Goal: Task Accomplishment & Management: Use online tool/utility

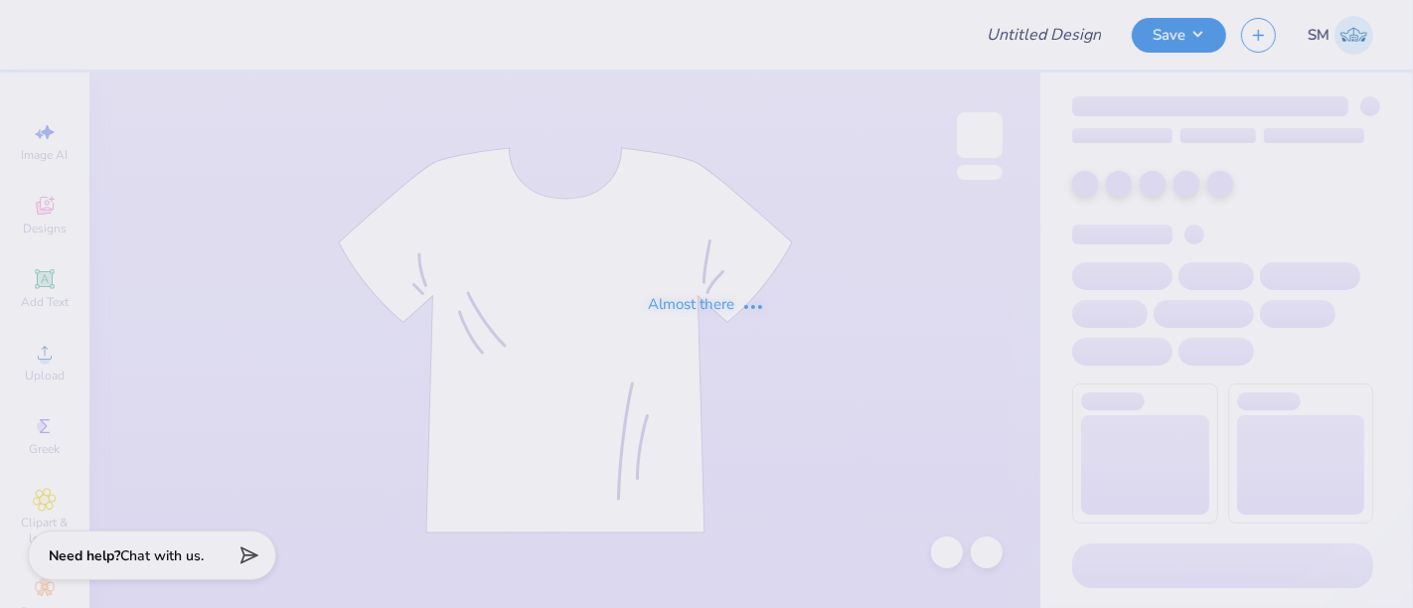
type input "Screen Print Barbell Bucket Hat"
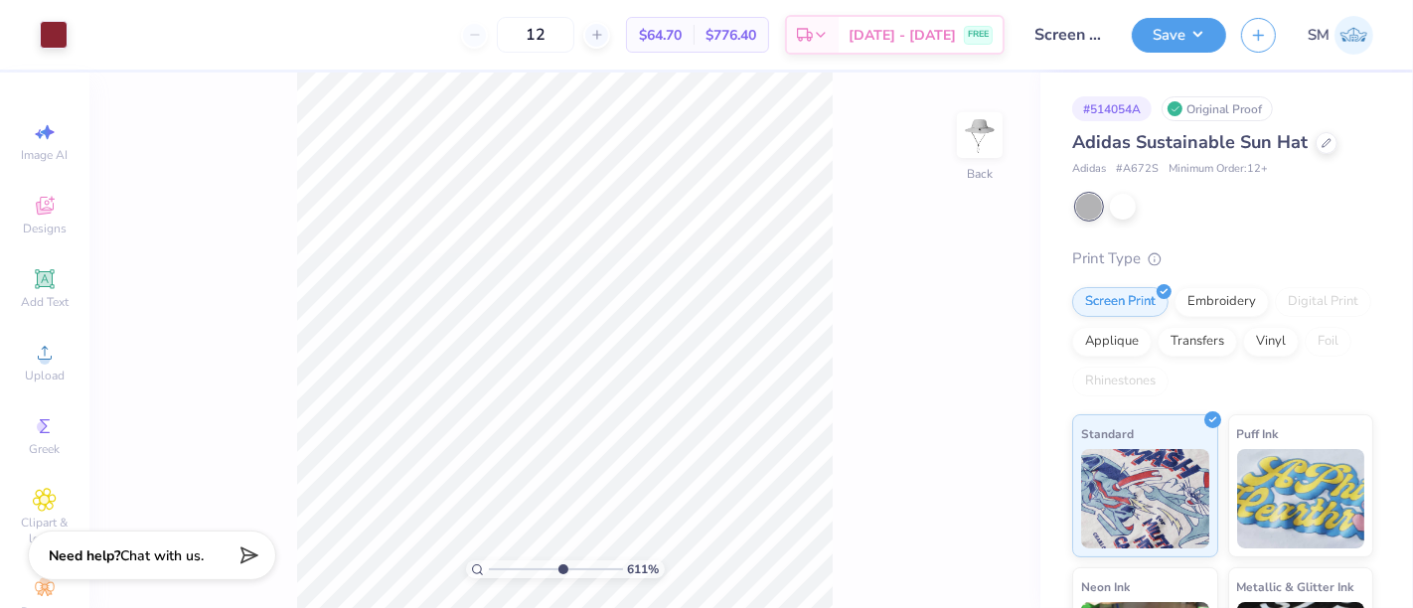
drag, startPoint x: 491, startPoint y: 567, endPoint x: 562, endPoint y: 555, distance: 71.6
click at [562, 561] on input "range" at bounding box center [556, 570] width 134 height 18
type input "6.11"
click at [37, 275] on icon at bounding box center [44, 278] width 15 height 15
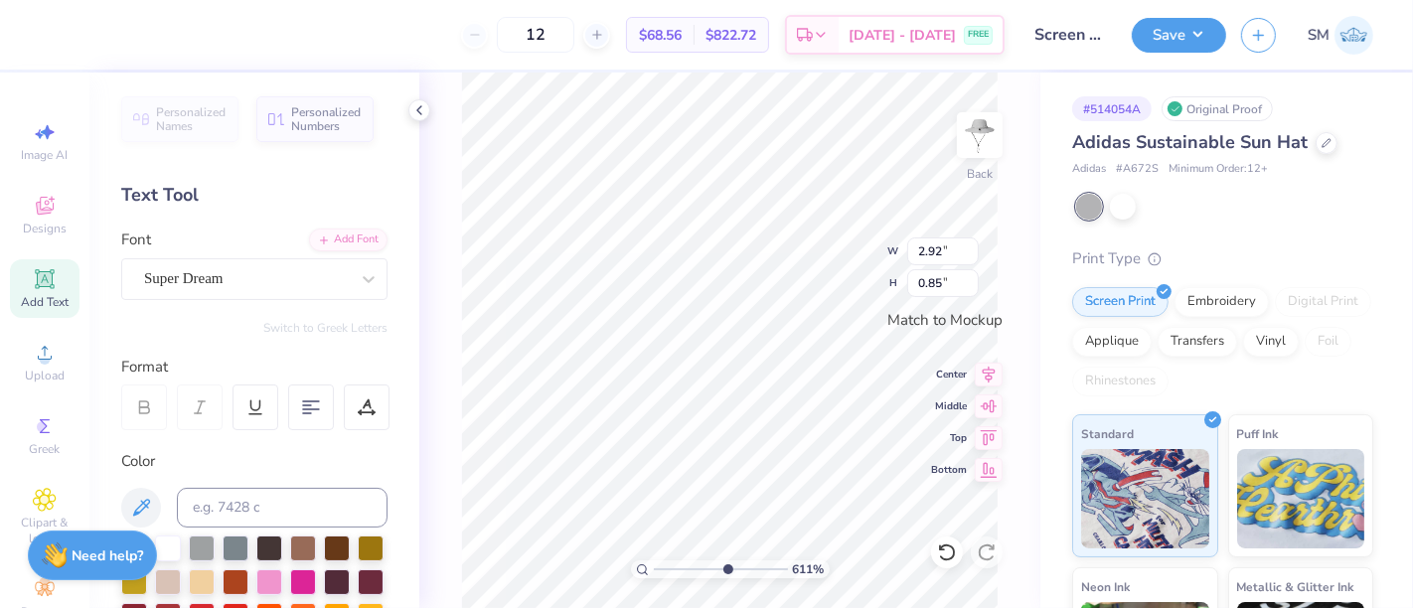
scroll to position [18, 2]
type textarea "®"
click at [169, 279] on div "Super Dream" at bounding box center [246, 278] width 209 height 31
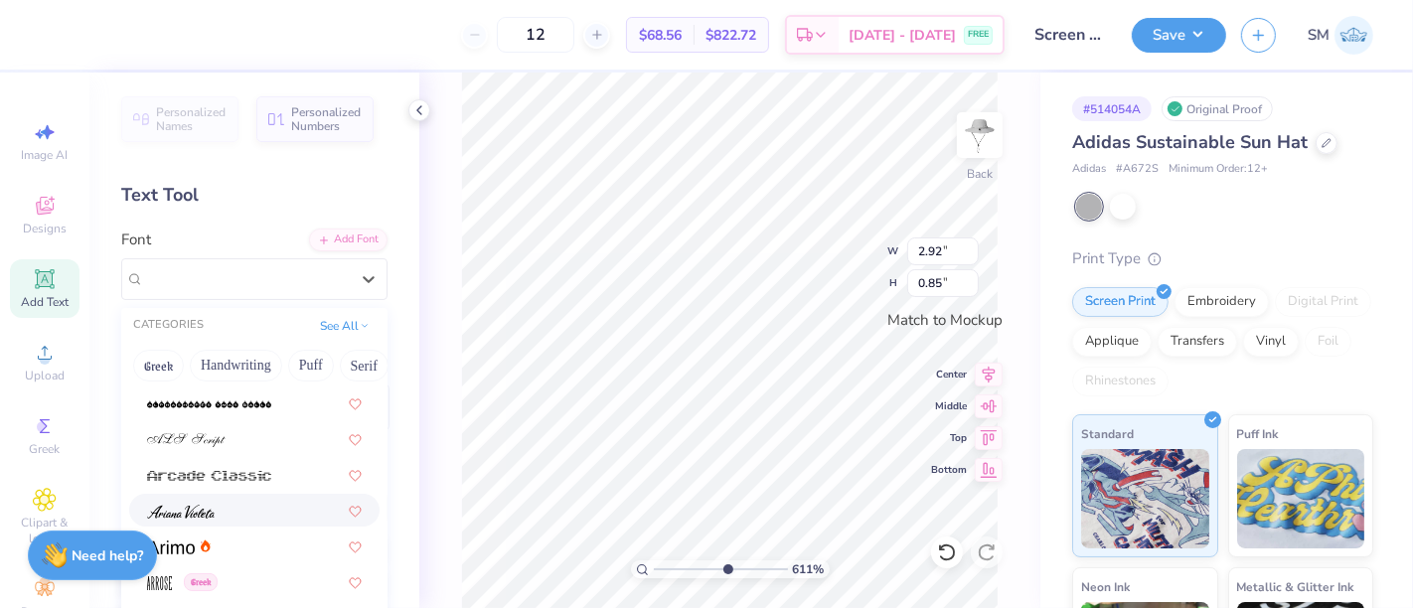
scroll to position [588, 0]
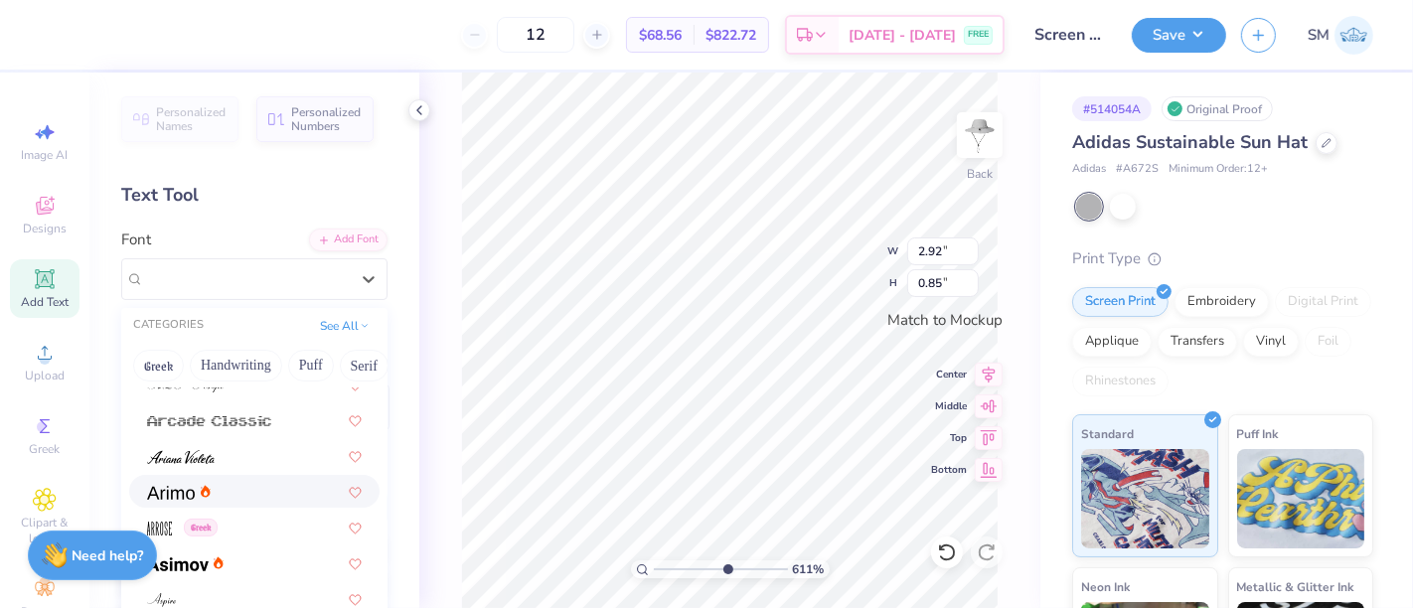
click at [227, 488] on div at bounding box center [254, 491] width 215 height 21
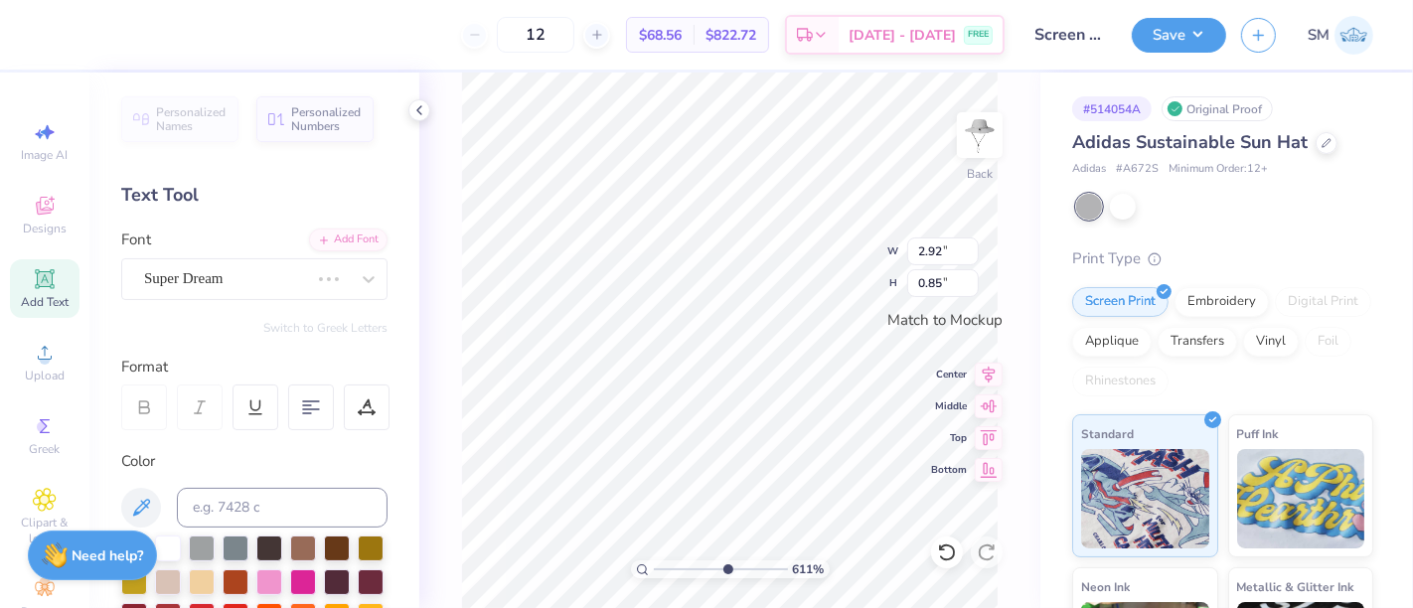
scroll to position [18, 1]
click at [217, 507] on input at bounding box center [282, 508] width 211 height 40
type input "202 c"
type input "0.05"
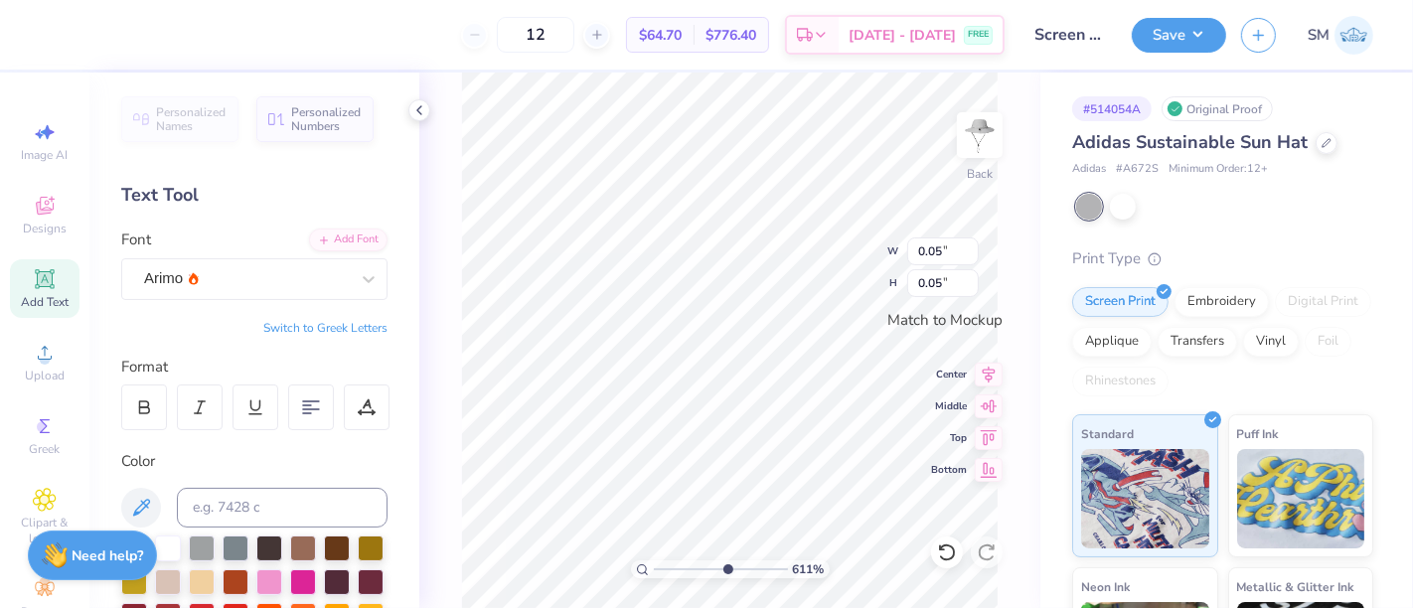
type input "3.80"
type input "1.97"
type input "3.86"
type input "2.00"
drag, startPoint x: 728, startPoint y: 568, endPoint x: 665, endPoint y: 555, distance: 63.9
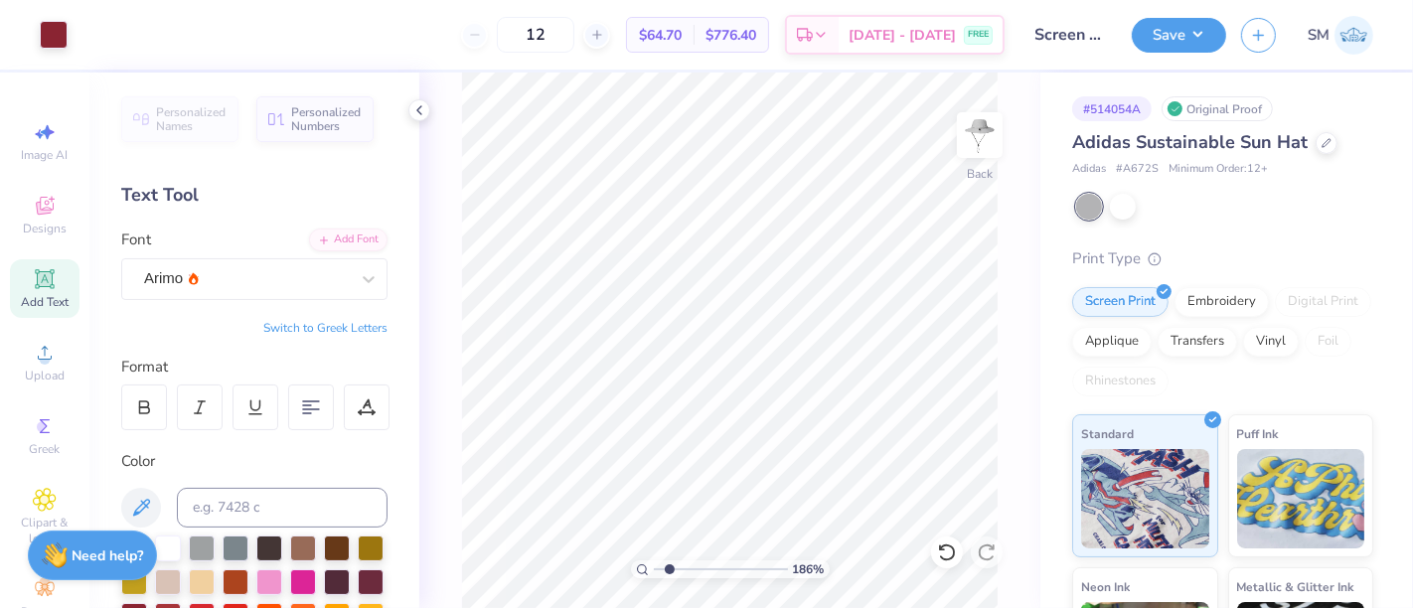
type input "1.52"
click at [665, 561] on input "range" at bounding box center [721, 570] width 134 height 18
click at [1180, 32] on button "Save" at bounding box center [1179, 32] width 94 height 35
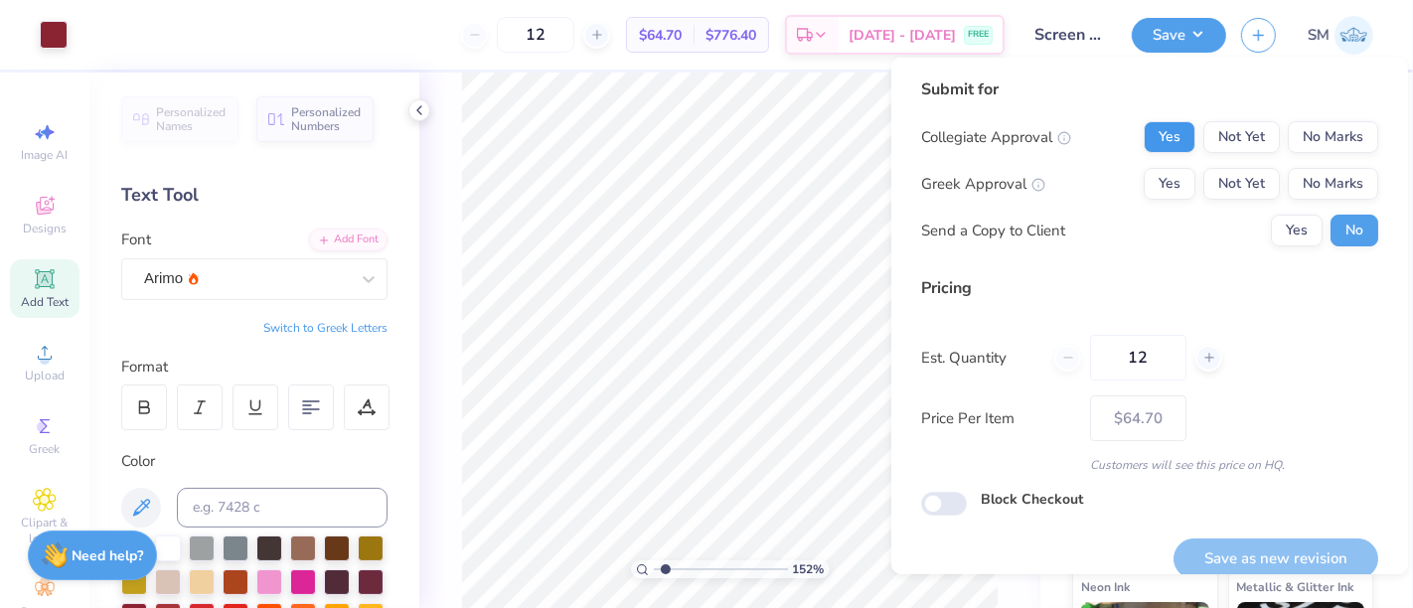
click at [1155, 121] on div "Submit for Collegiate Approval Yes Not Yet No Marks Greek Approval Yes Not Yet …" at bounding box center [1149, 170] width 457 height 184
click at [1154, 123] on button "Yes" at bounding box center [1170, 137] width 52 height 32
drag, startPoint x: 1305, startPoint y: 187, endPoint x: 1292, endPoint y: 211, distance: 27.1
click at [1298, 198] on button "No Marks" at bounding box center [1333, 184] width 90 height 32
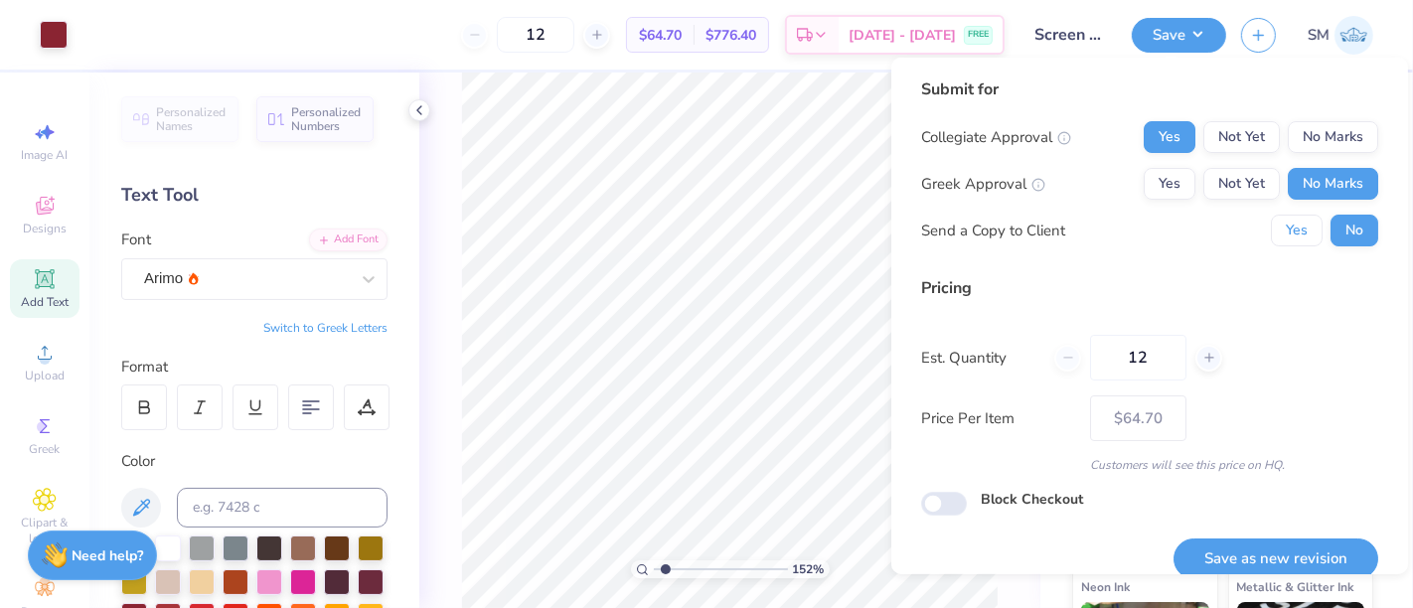
drag, startPoint x: 1288, startPoint y: 224, endPoint x: 1276, endPoint y: 283, distance: 60.8
click at [1286, 224] on button "Yes" at bounding box center [1297, 231] width 52 height 32
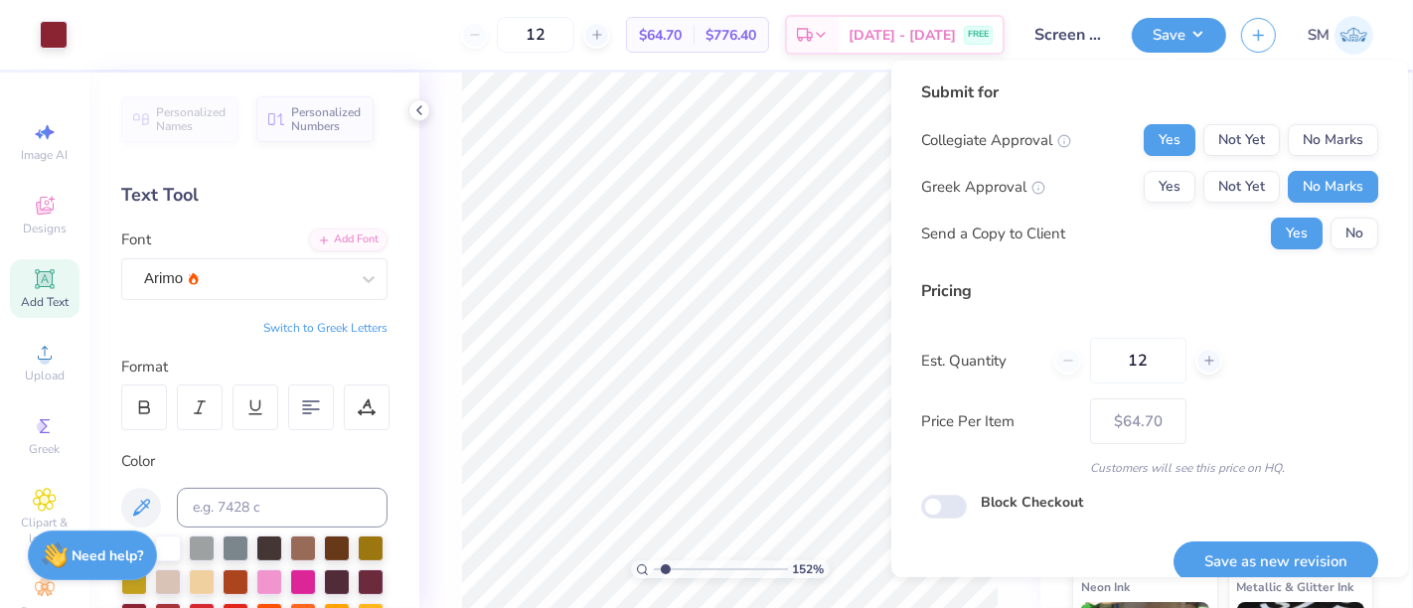
scroll to position [22, 0]
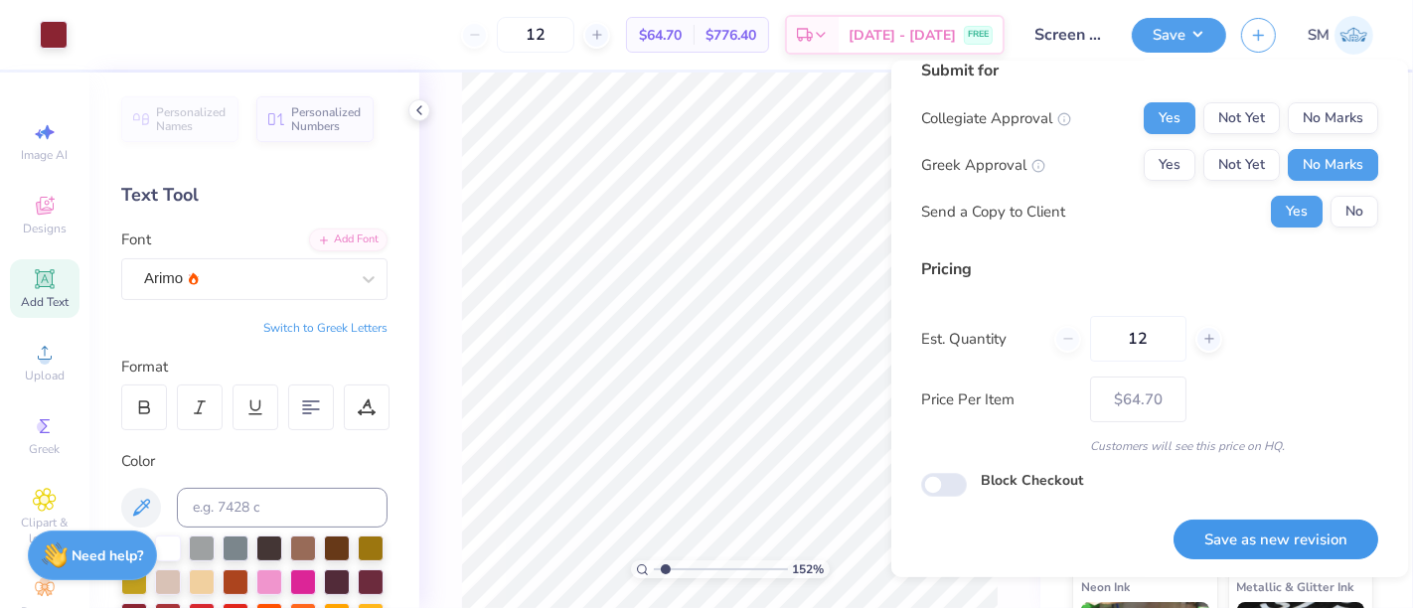
click at [1258, 542] on button "Save as new revision" at bounding box center [1276, 540] width 205 height 41
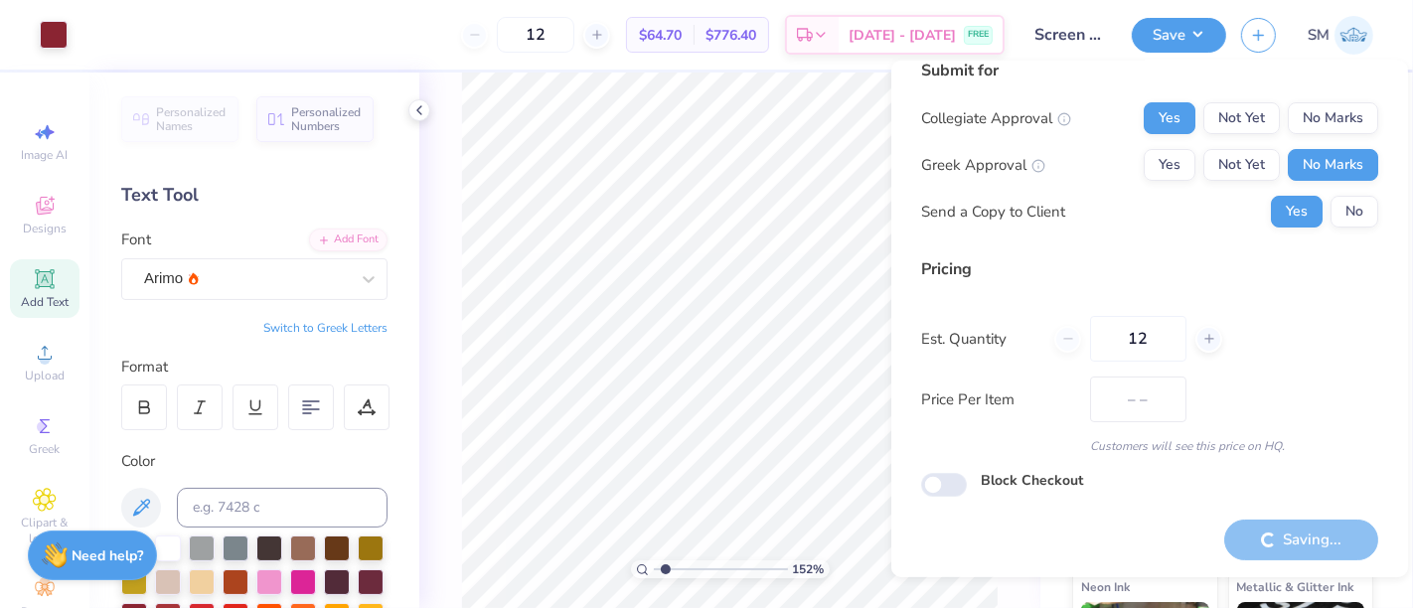
type input "$64.70"
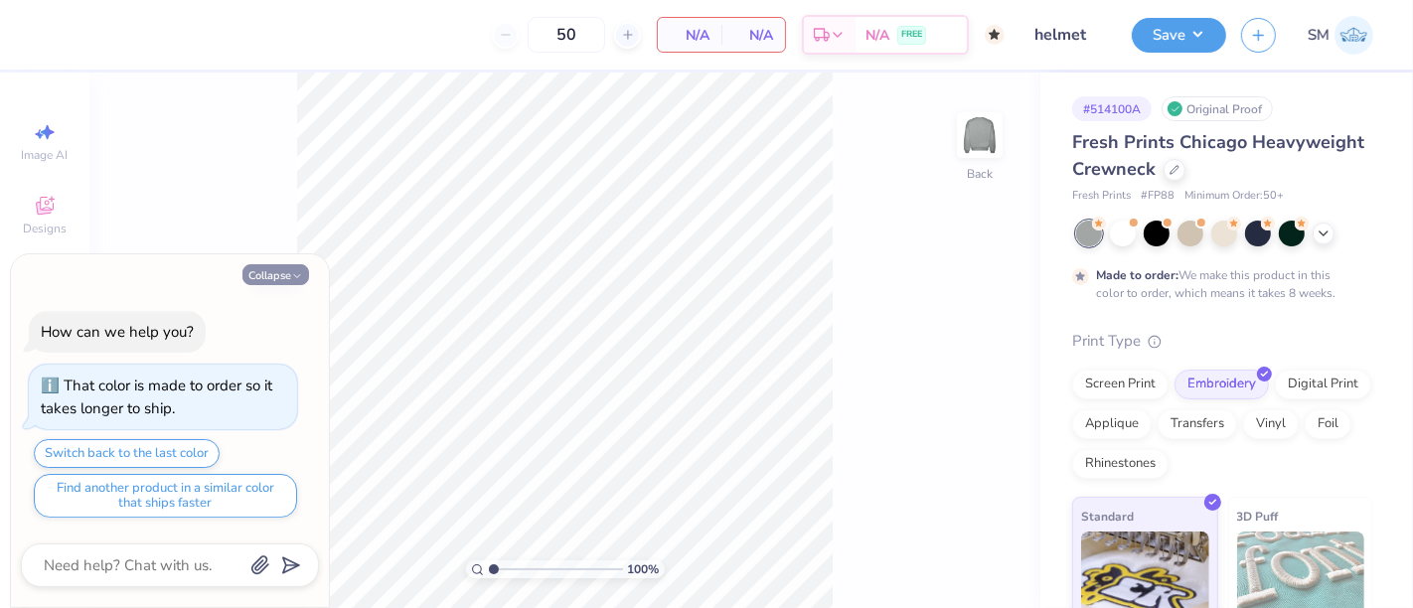
click at [266, 279] on button "Collapse" at bounding box center [276, 274] width 67 height 21
type textarea "x"
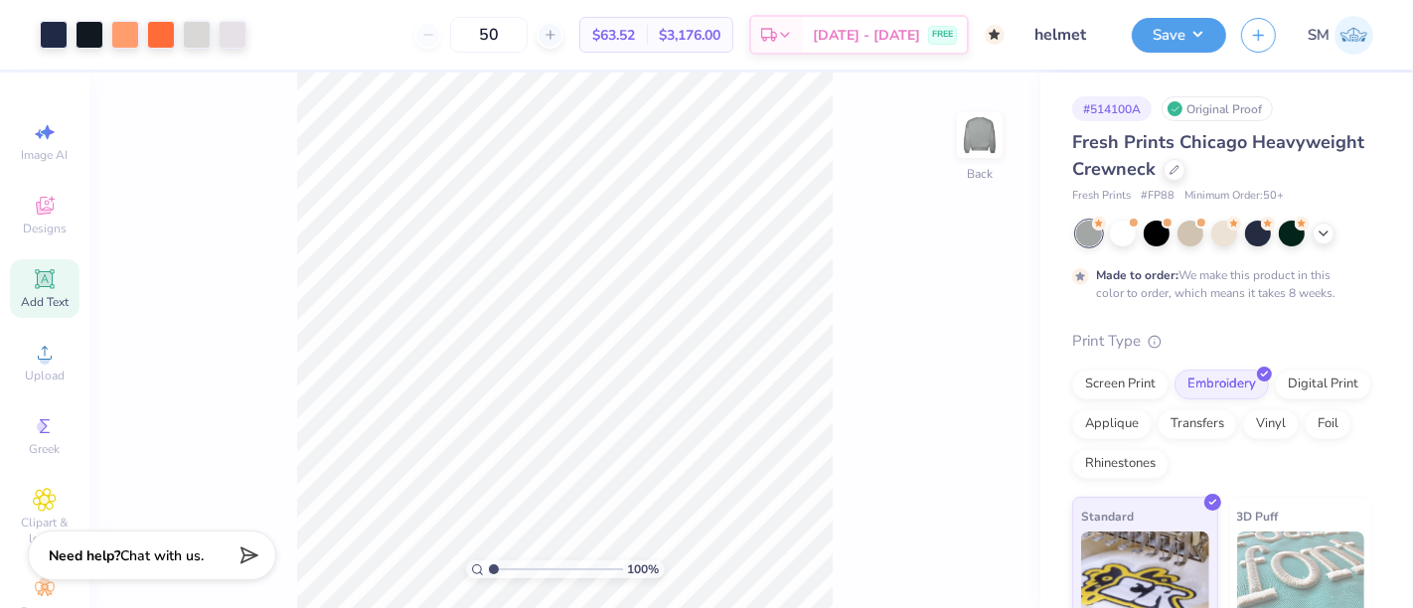
click at [43, 284] on icon at bounding box center [44, 278] width 19 height 19
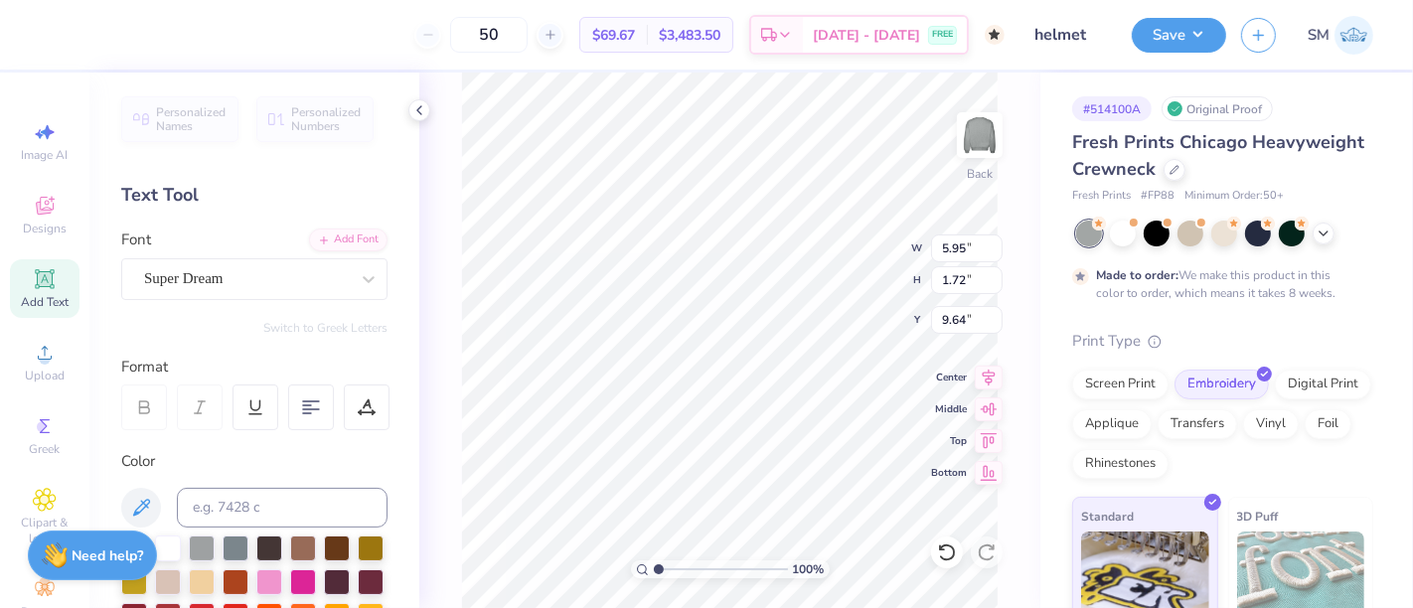
scroll to position [18, 2]
type textarea "™"
click at [216, 282] on div "Super Dream" at bounding box center [246, 278] width 209 height 31
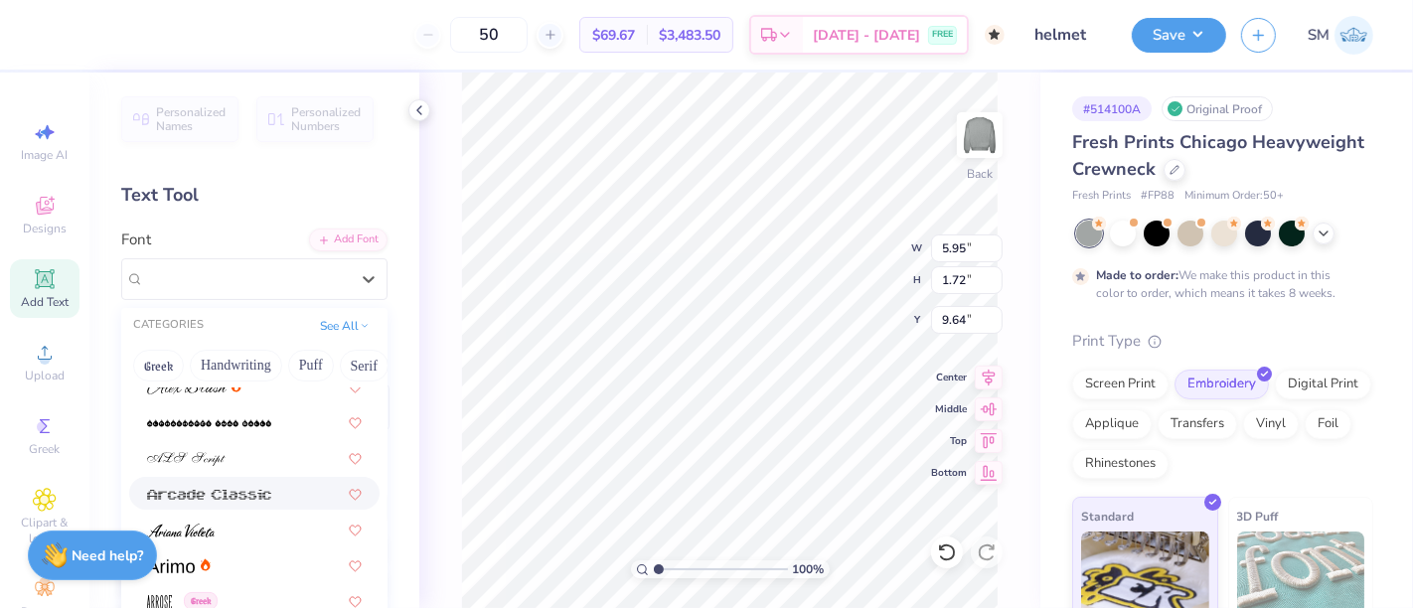
scroll to position [552, 0]
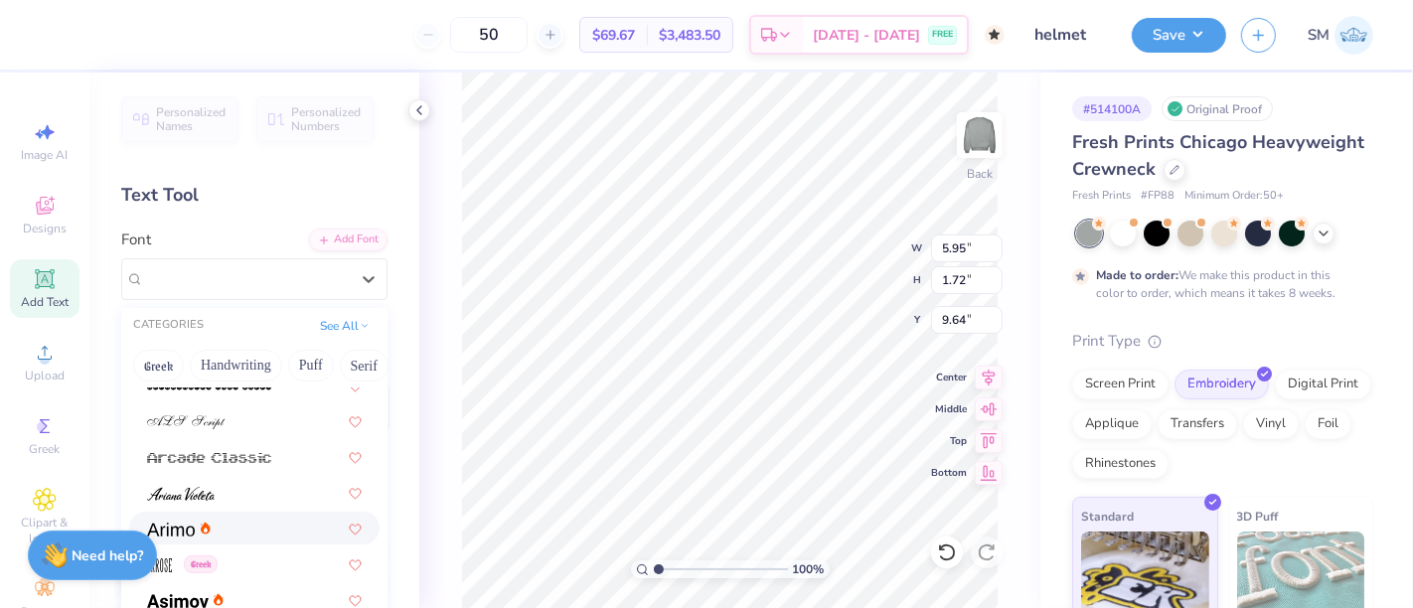
click at [220, 527] on div at bounding box center [254, 528] width 215 height 21
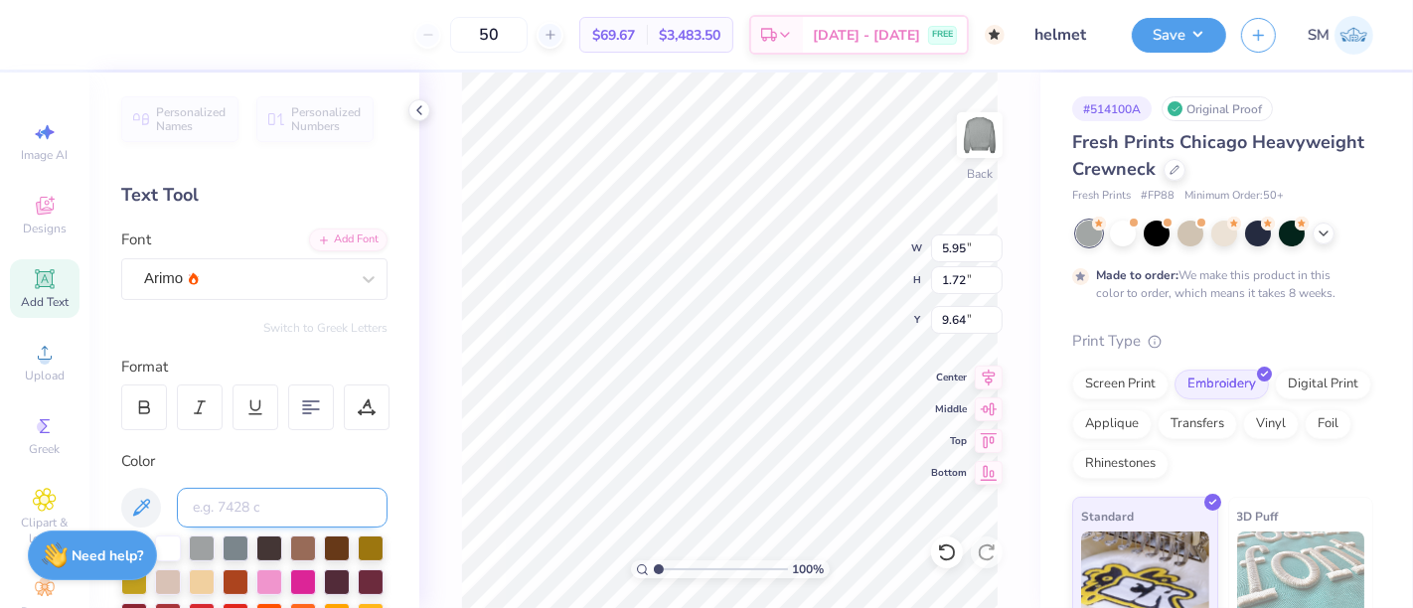
click at [247, 502] on input at bounding box center [282, 508] width 211 height 40
type input "533 c"
type input "0.59"
type input "0.28"
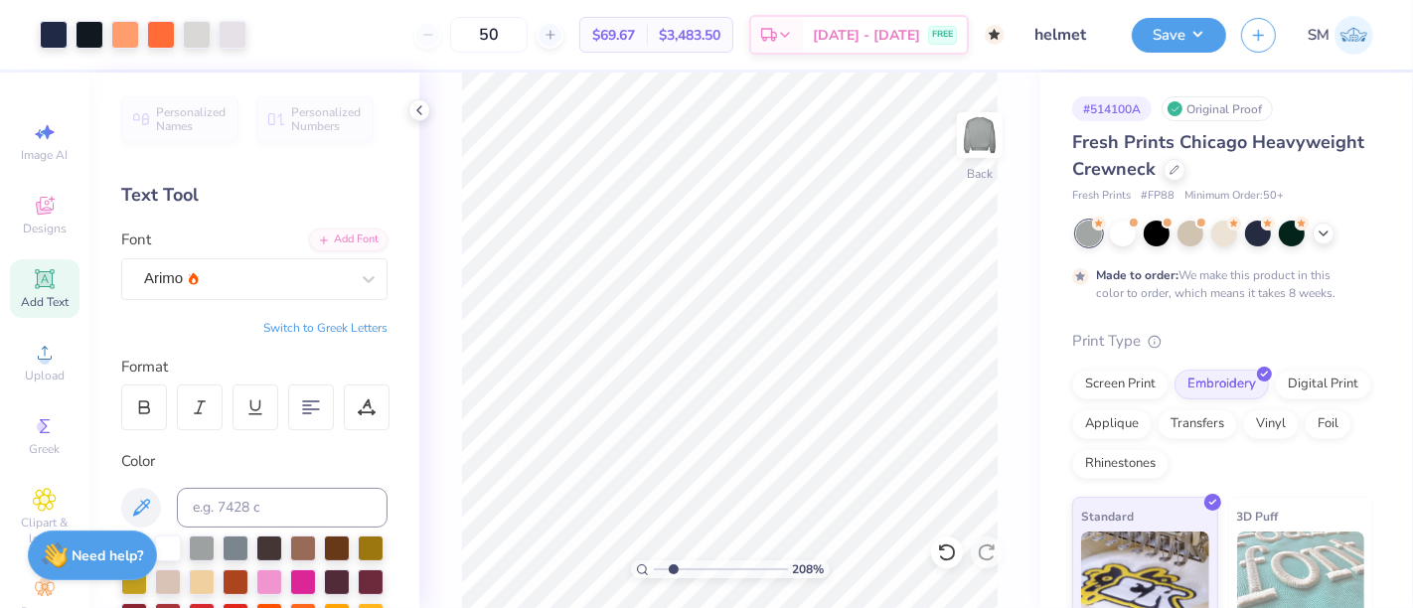
drag, startPoint x: 658, startPoint y: 568, endPoint x: 687, endPoint y: 565, distance: 29.0
click at [673, 577] on input "range" at bounding box center [721, 570] width 134 height 18
type input "2.08"
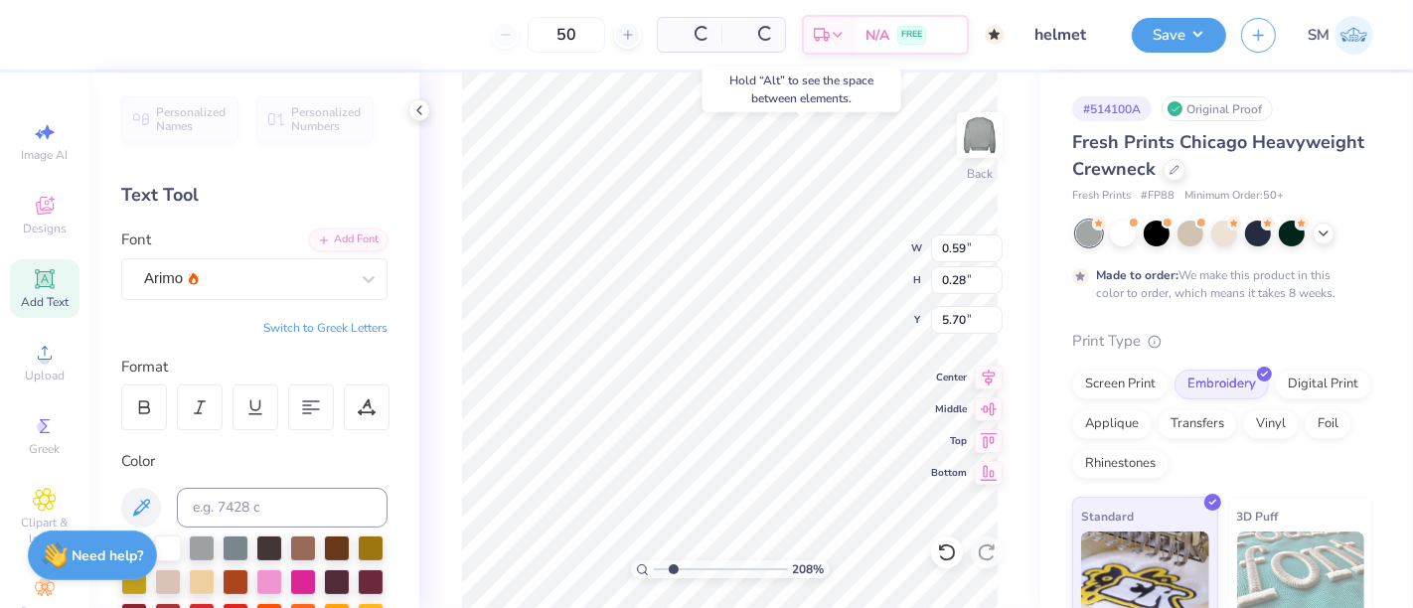
type input "5.70"
drag, startPoint x: 674, startPoint y: 566, endPoint x: 701, endPoint y: 561, distance: 27.3
type input "4.17"
click at [701, 561] on input "range" at bounding box center [721, 570] width 134 height 18
type input "0.28"
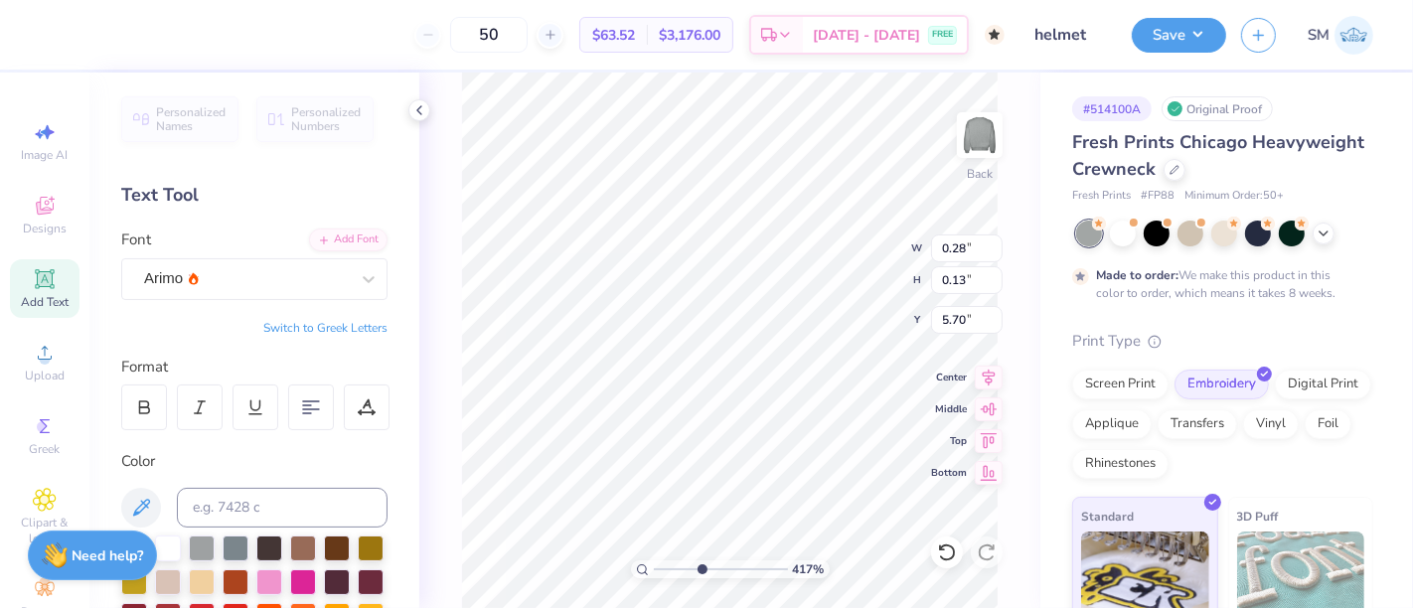
type input "0.13"
type input "0.17"
type input "0.08"
type input "5.75"
type input "0.16"
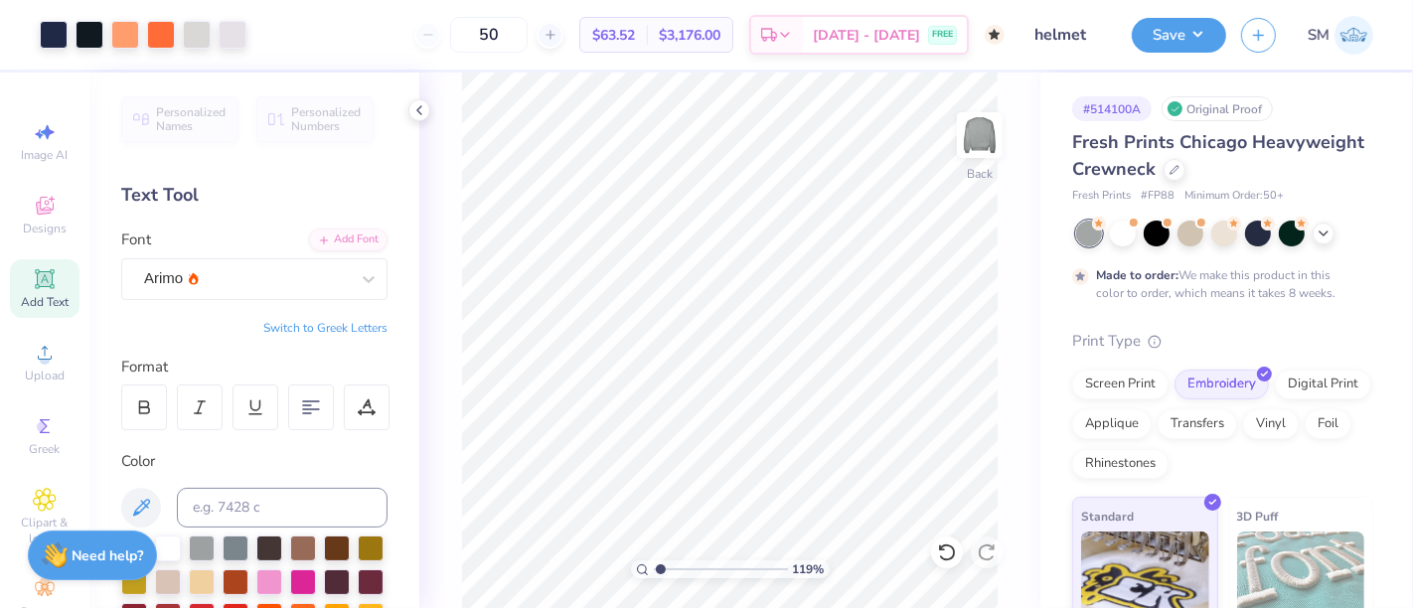
drag, startPoint x: 700, startPoint y: 571, endPoint x: 660, endPoint y: 544, distance: 48.0
type input "1.14"
click at [660, 561] on input "range" at bounding box center [721, 570] width 134 height 18
click at [1190, 32] on button "Save" at bounding box center [1179, 32] width 94 height 35
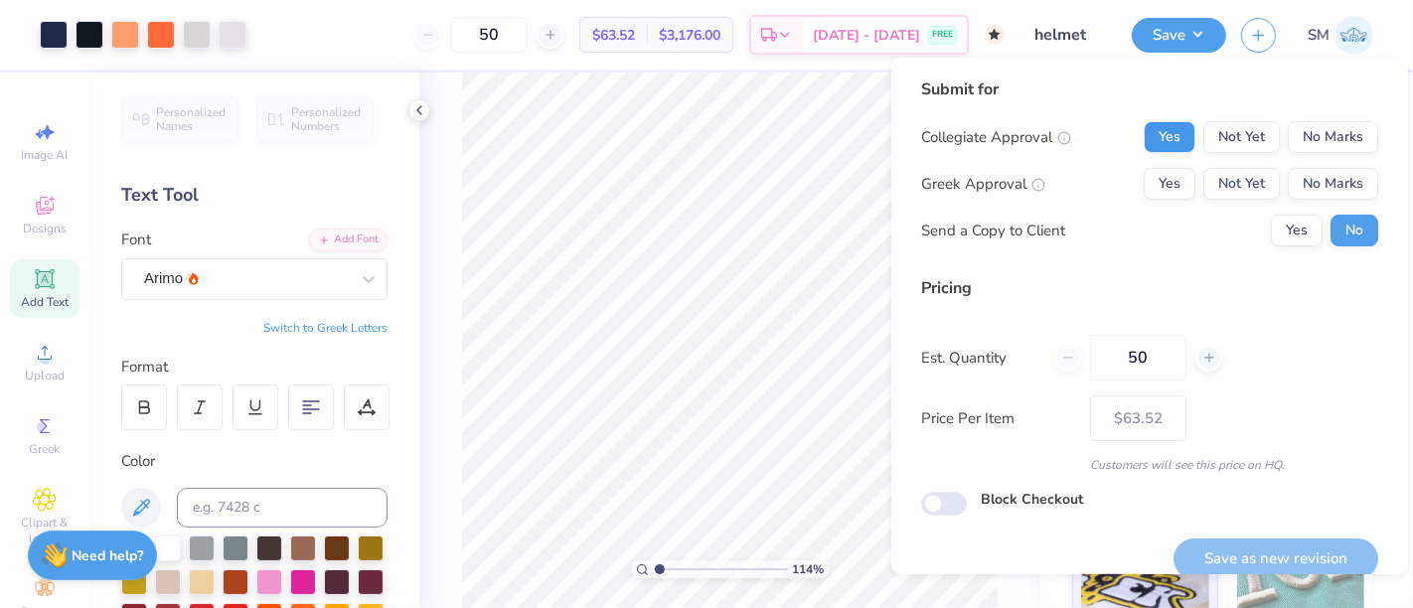
click at [1159, 138] on button "Yes" at bounding box center [1170, 137] width 52 height 32
drag, startPoint x: 1290, startPoint y: 180, endPoint x: 1283, endPoint y: 210, distance: 30.6
click at [1290, 182] on button "No Marks" at bounding box center [1333, 184] width 90 height 32
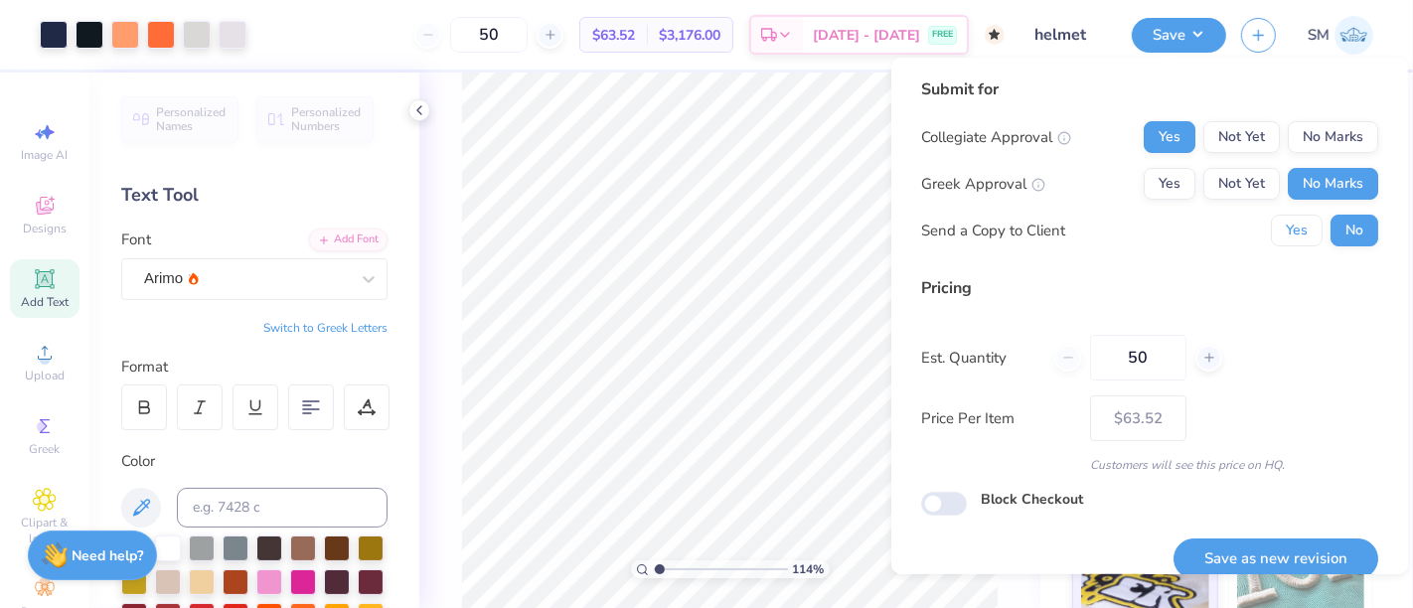
click at [1289, 229] on button "Yes" at bounding box center [1297, 231] width 52 height 32
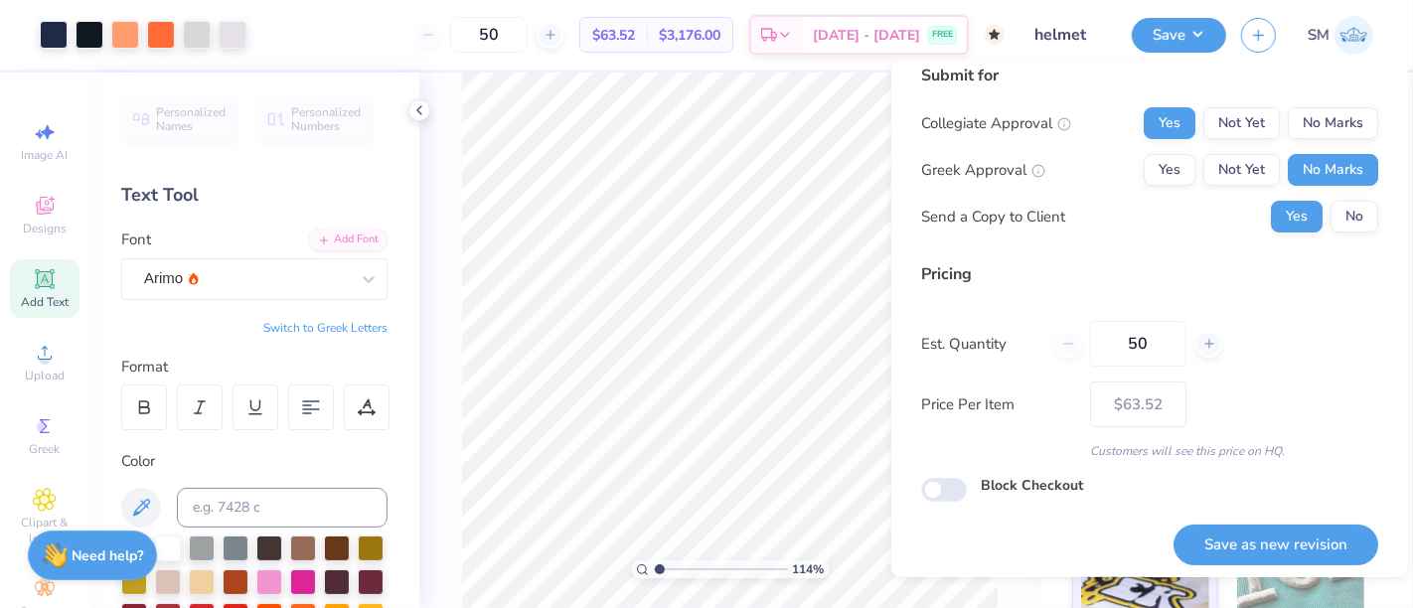
scroll to position [22, 0]
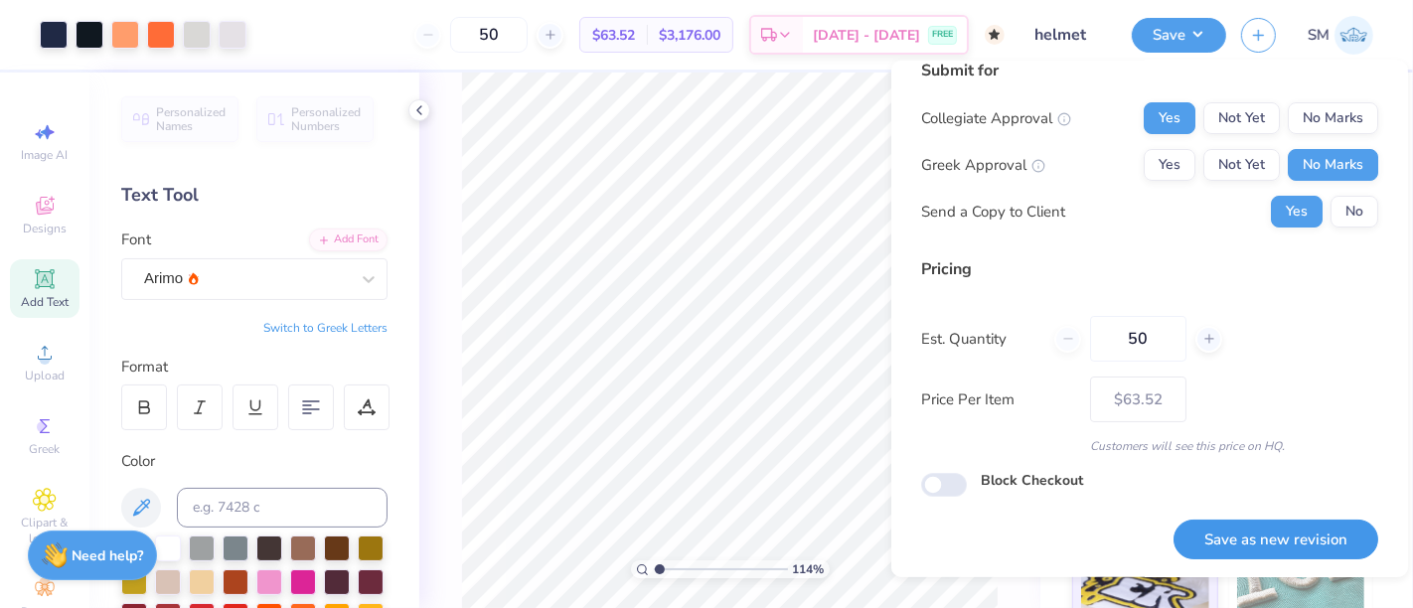
click at [1254, 553] on button "Save as new revision" at bounding box center [1276, 540] width 205 height 41
type input "– –"
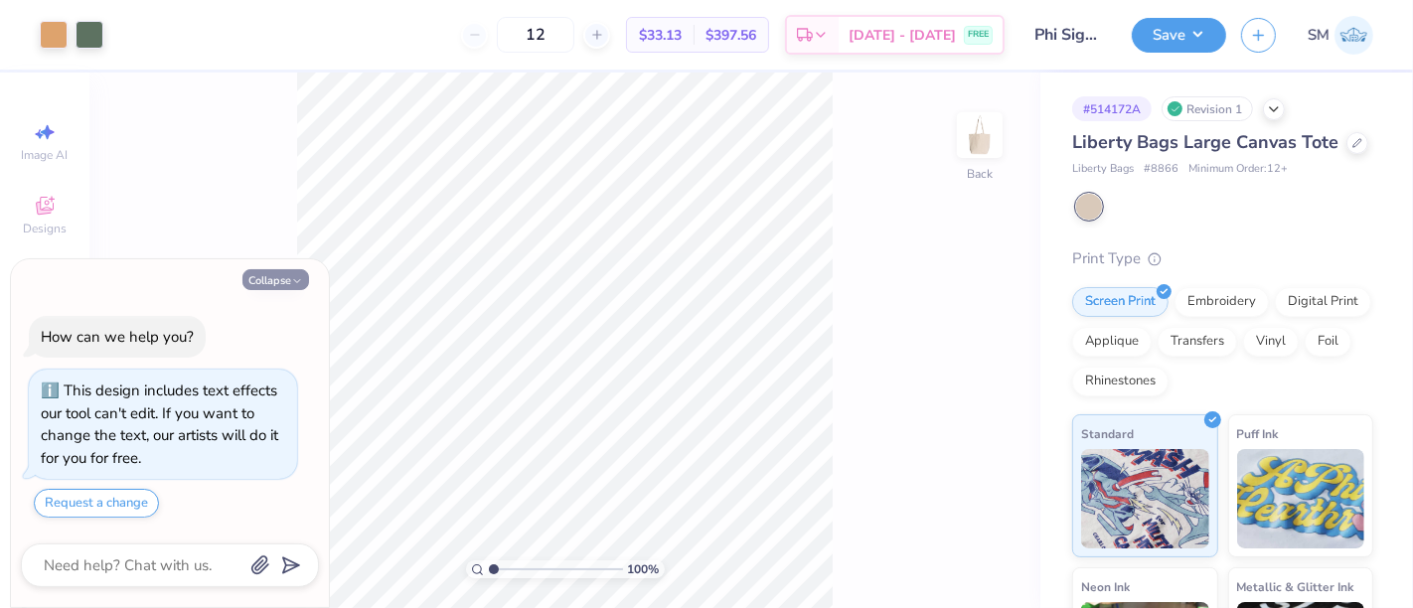
click at [260, 273] on button "Collapse" at bounding box center [276, 279] width 67 height 21
type textarea "x"
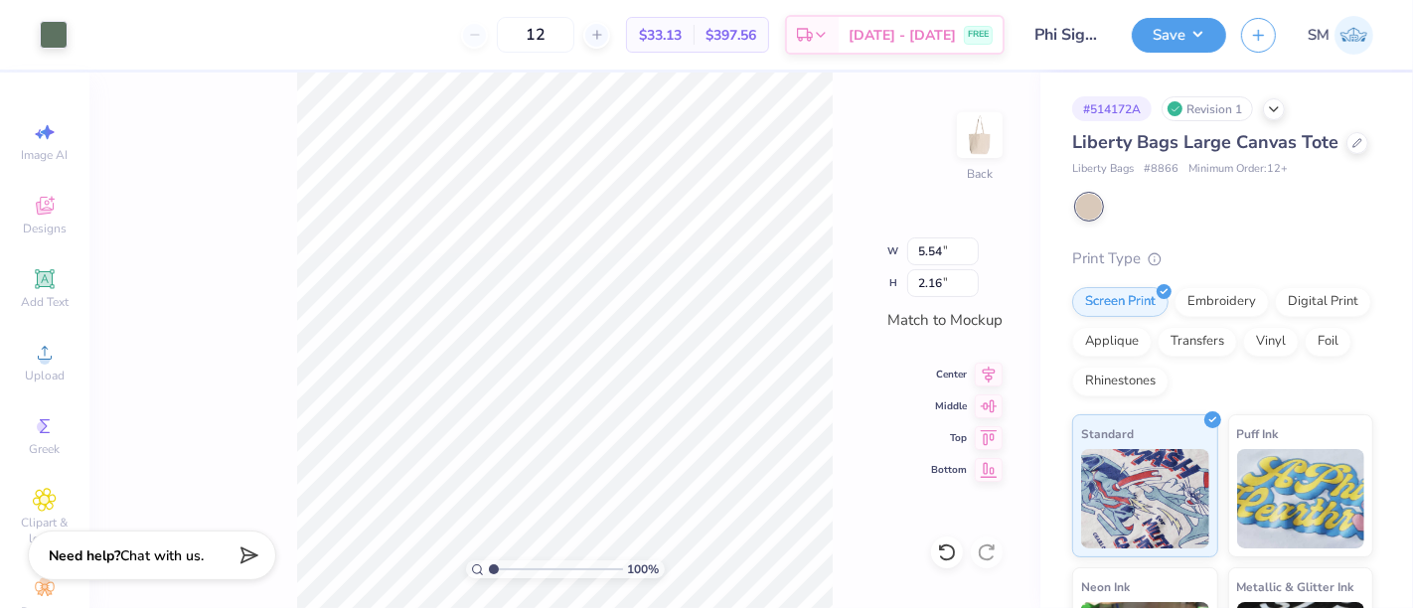
type input "5.54"
type input "2.16"
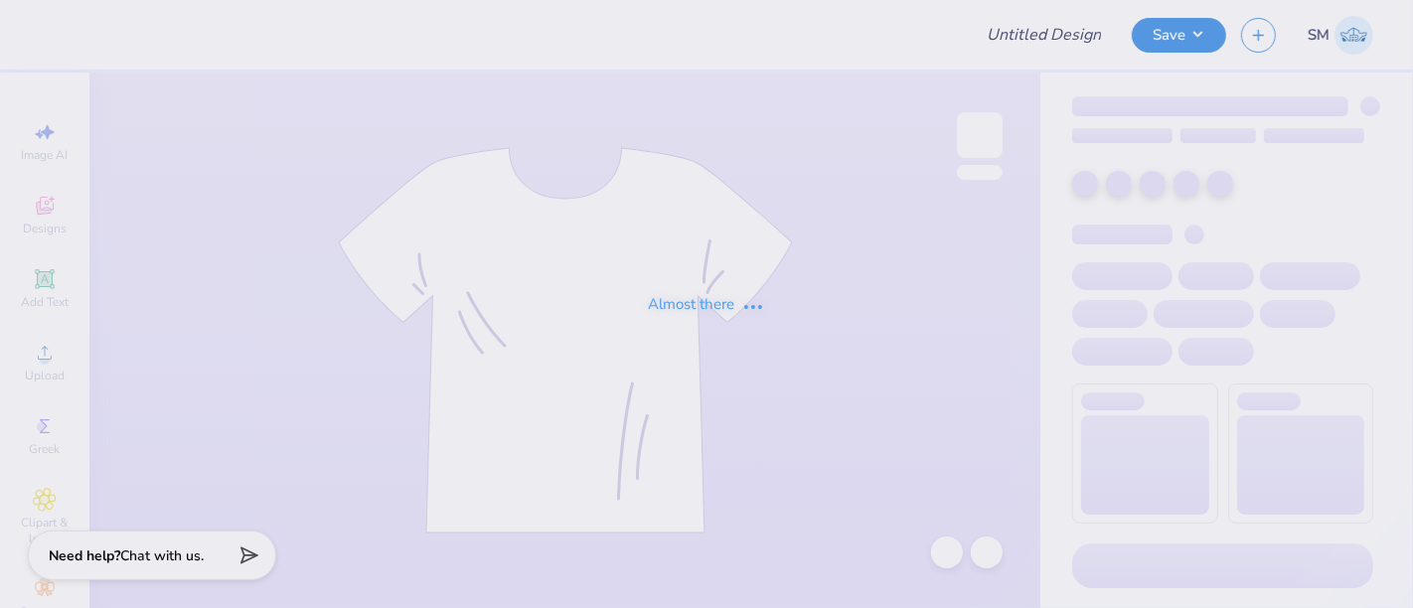
type input "TKE X CHI O FOOTBALL"
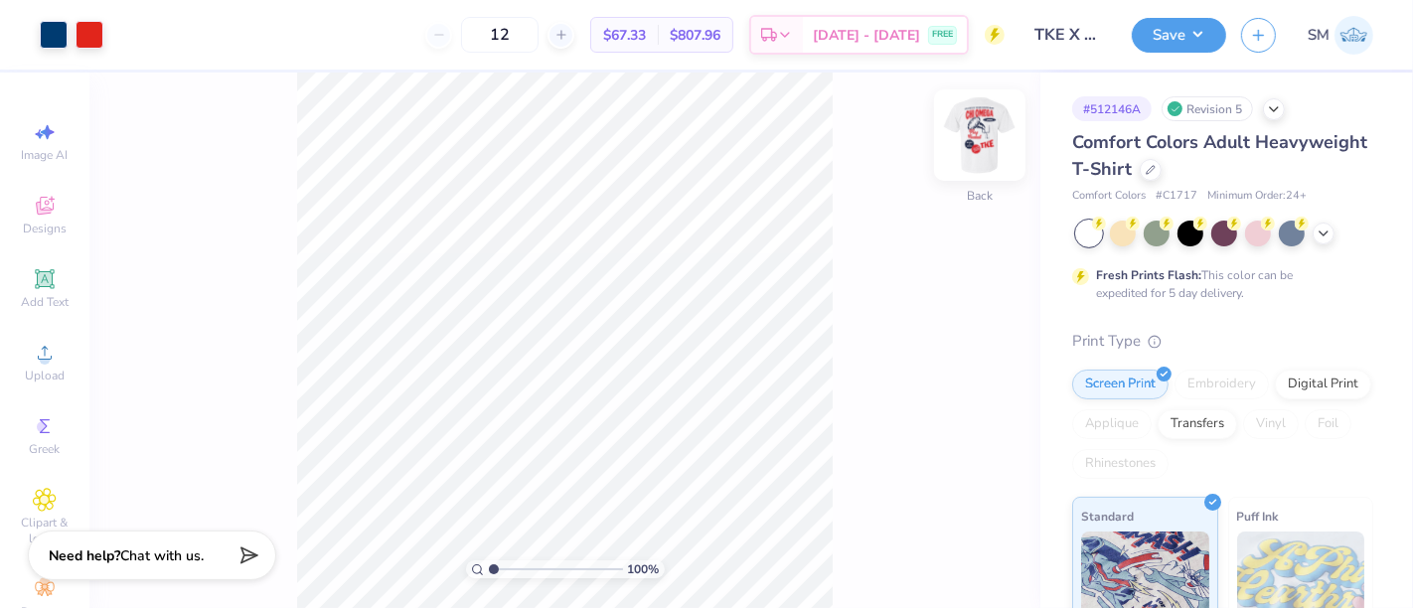
click at [983, 136] on img at bounding box center [980, 135] width 80 height 80
click at [530, 569] on input "range" at bounding box center [556, 570] width 134 height 18
drag, startPoint x: 531, startPoint y: 567, endPoint x: 567, endPoint y: 567, distance: 35.8
click at [567, 567] on input "range" at bounding box center [556, 570] width 134 height 18
click at [859, 271] on div "649 % Front" at bounding box center [564, 341] width 951 height 536
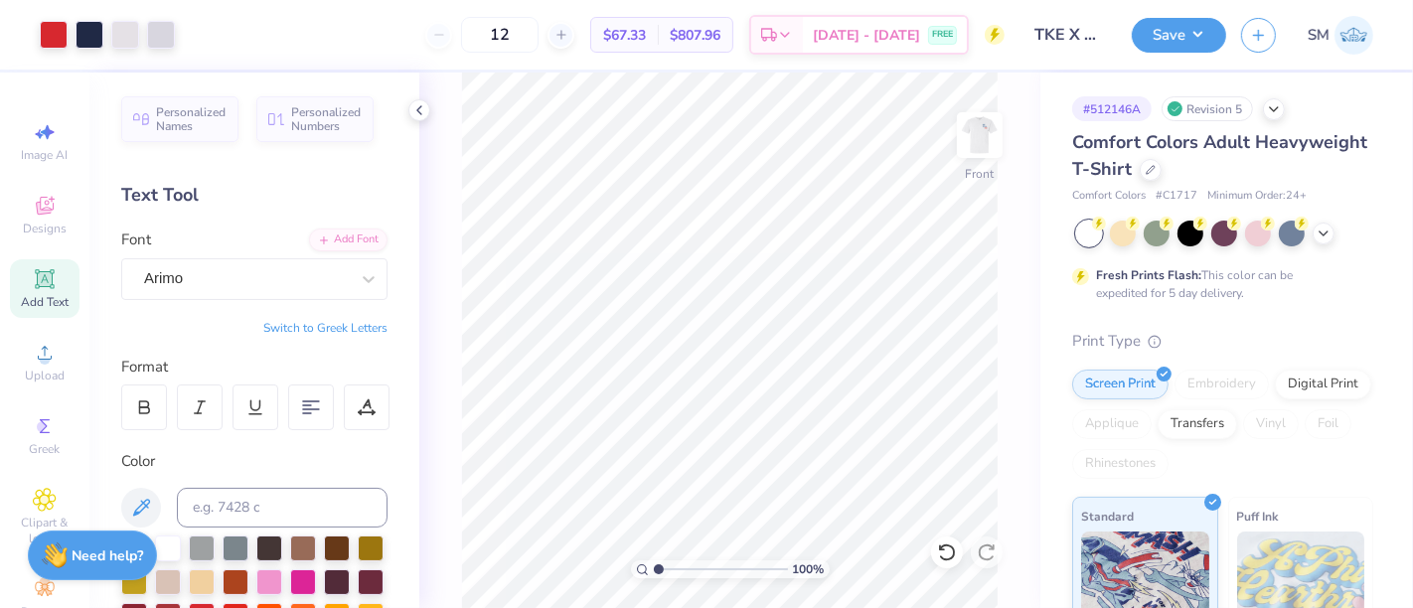
drag, startPoint x: 734, startPoint y: 572, endPoint x: 652, endPoint y: 570, distance: 81.5
type input "1"
click at [654, 572] on input "range" at bounding box center [721, 570] width 134 height 18
click at [1170, 20] on button "Save" at bounding box center [1179, 32] width 94 height 35
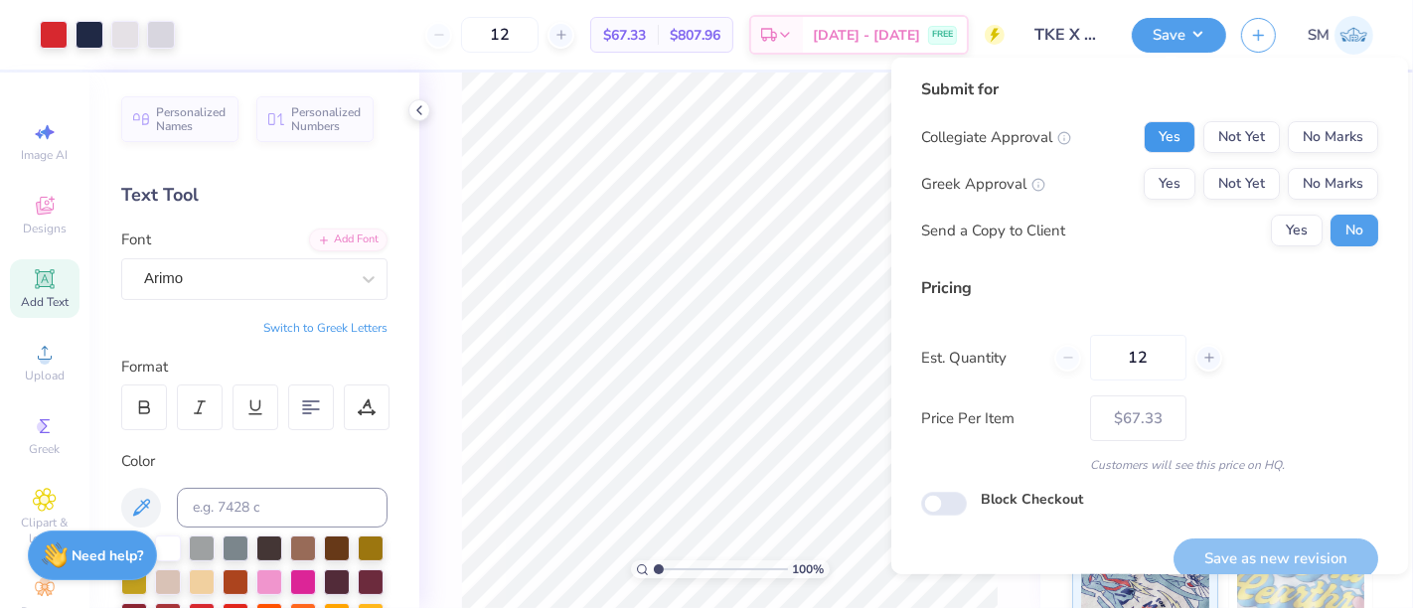
click at [1170, 131] on button "Yes" at bounding box center [1170, 137] width 52 height 32
click at [1161, 183] on button "Yes" at bounding box center [1170, 184] width 52 height 32
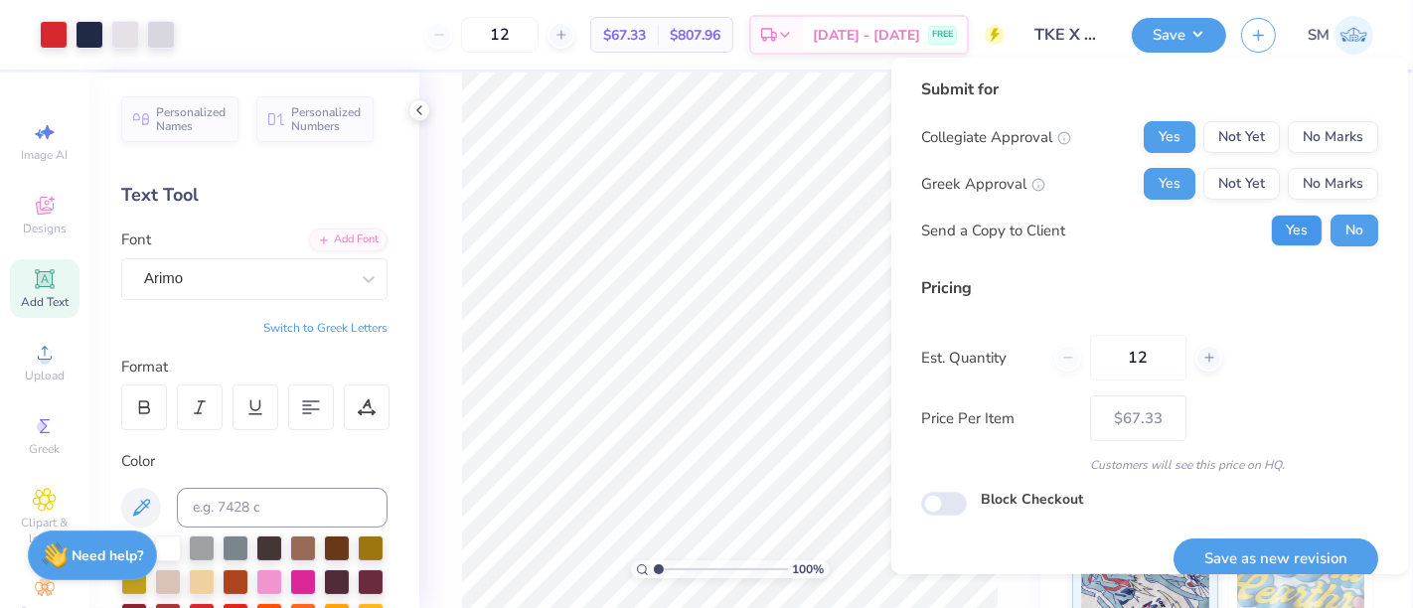
click at [1274, 226] on button "Yes" at bounding box center [1297, 231] width 52 height 32
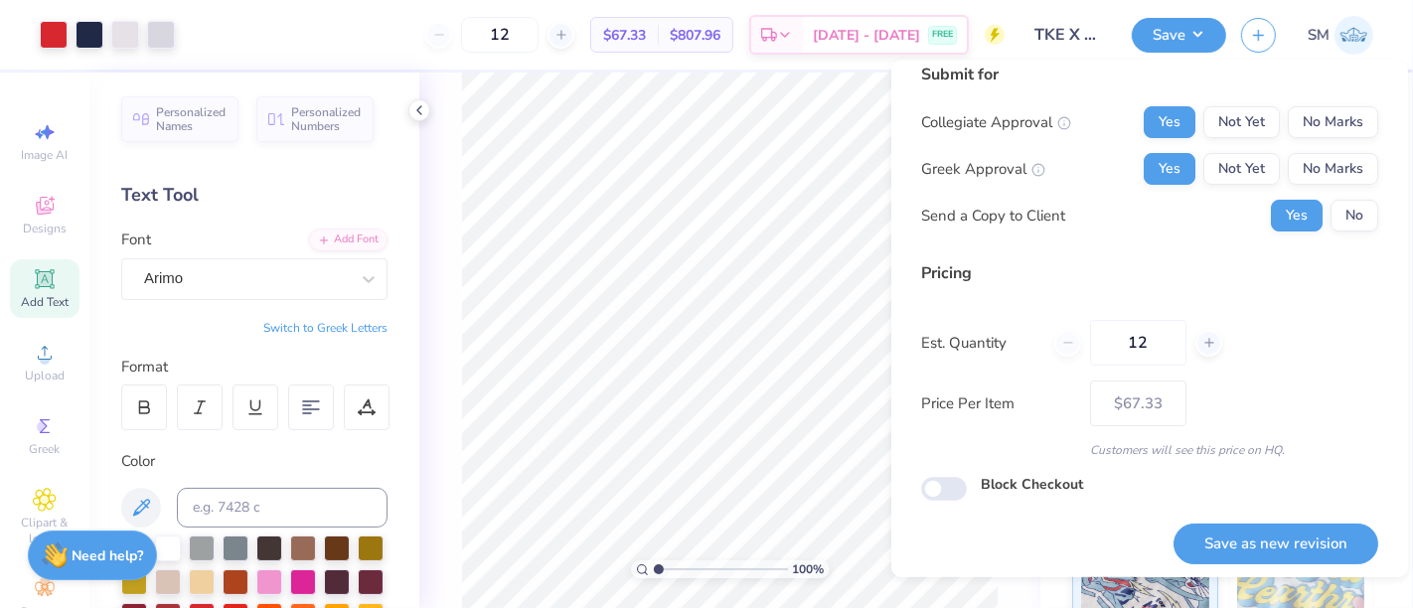
scroll to position [22, 0]
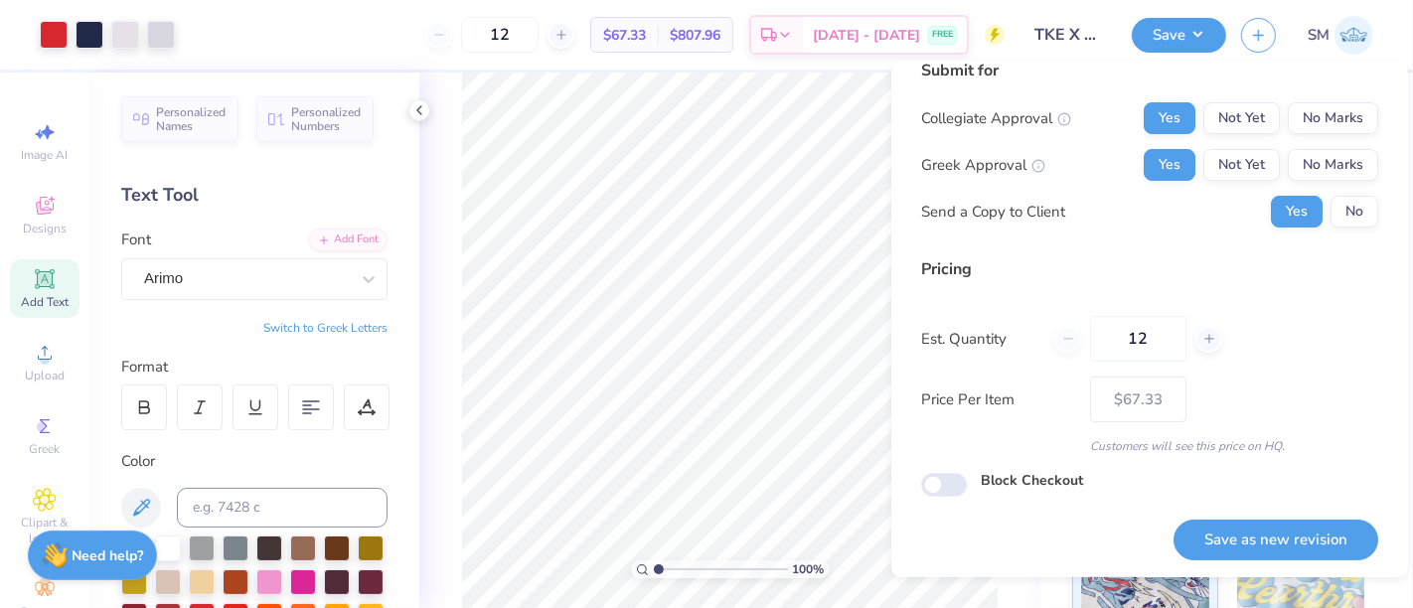
click at [1264, 536] on button "Save as new revision" at bounding box center [1276, 540] width 205 height 41
type input "$67.33"
